Goal: Find specific page/section: Find specific page/section

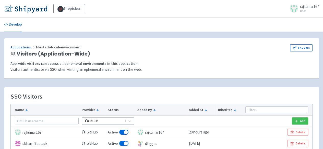
click at [17, 45] on link "Applications" at bounding box center [22, 47] width 25 height 5
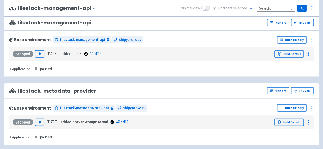
scroll to position [535, 0]
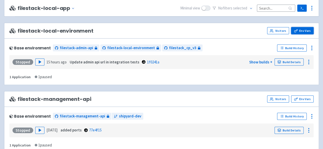
click at [305, 28] on link "Env Vars" at bounding box center [302, 30] width 22 height 7
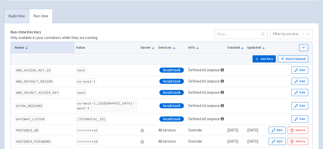
scroll to position [53, 0]
